Goal: Communication & Community: Answer question/provide support

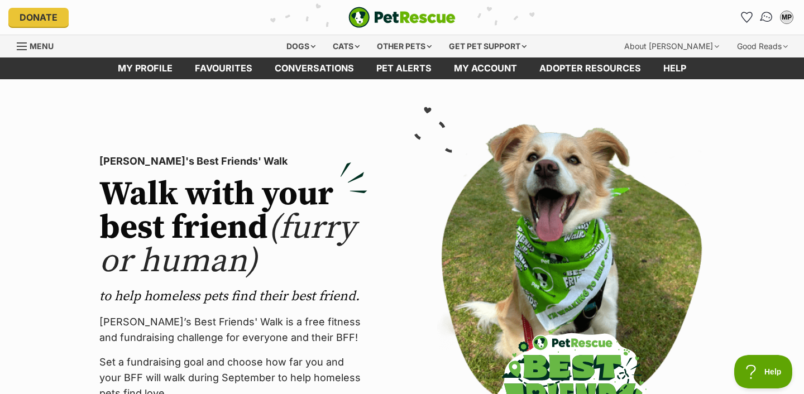
click at [764, 16] on img "Conversations" at bounding box center [766, 17] width 15 height 15
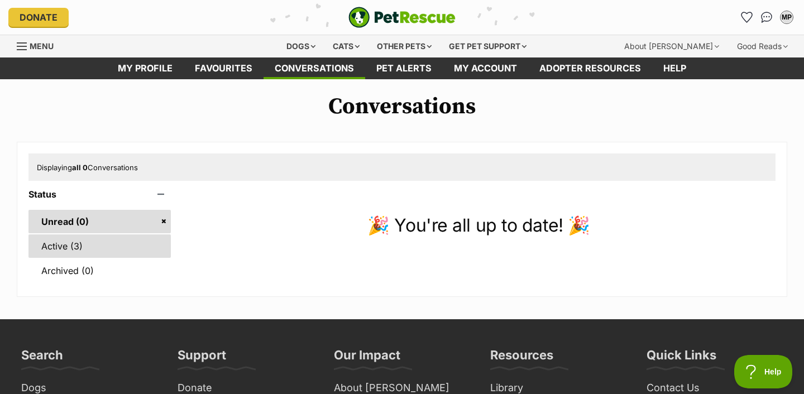
click at [113, 248] on link "Active (3)" at bounding box center [99, 245] width 142 height 23
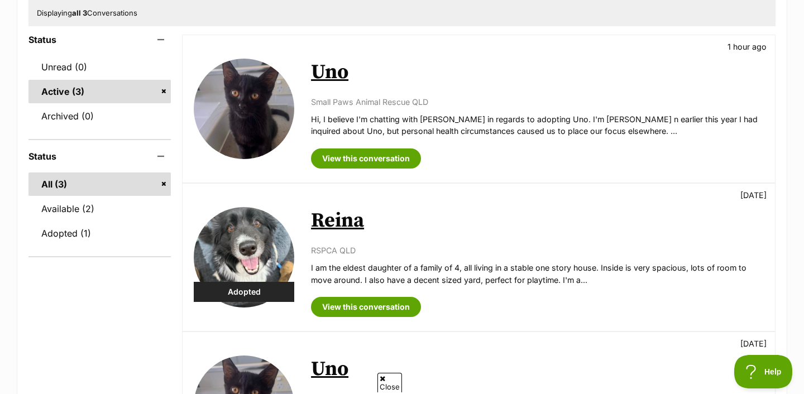
click at [519, 122] on p "Hi, I believe I'm chatting with [PERSON_NAME] in regards to adopting Uno. I'm […" at bounding box center [537, 125] width 453 height 24
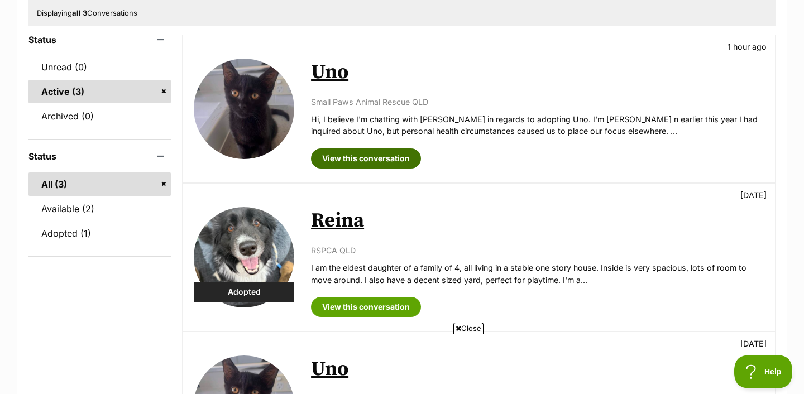
click at [334, 154] on link "View this conversation" at bounding box center [366, 159] width 110 height 20
